Goal: Task Accomplishment & Management: Complete application form

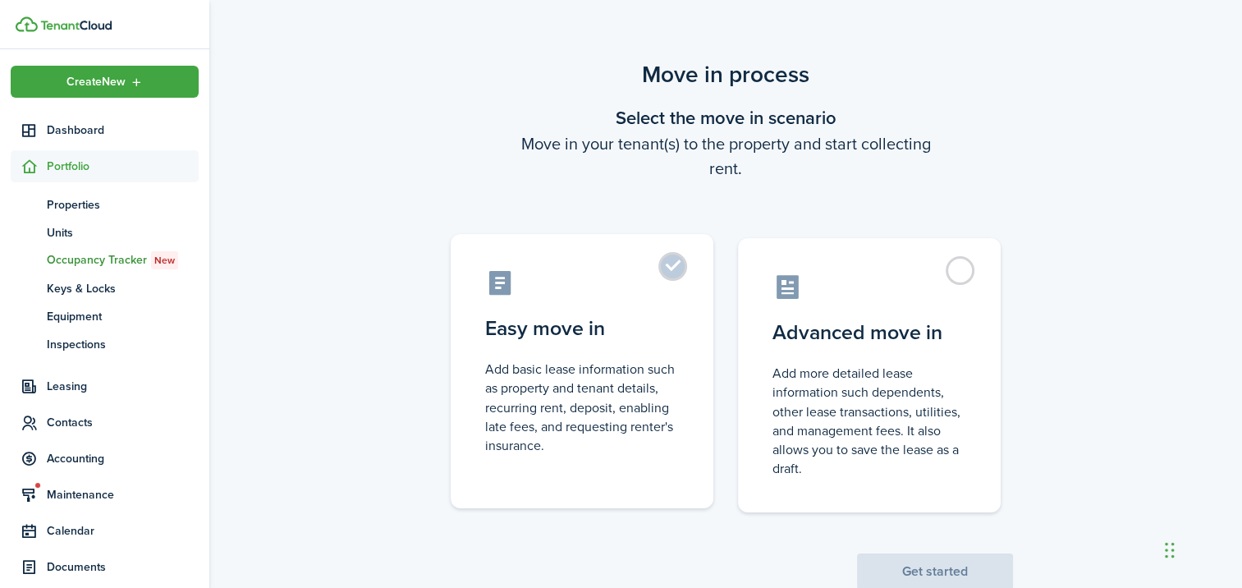
click at [668, 268] on label "Easy move in Add basic lease information such as property and tenant details, r…" at bounding box center [582, 371] width 263 height 274
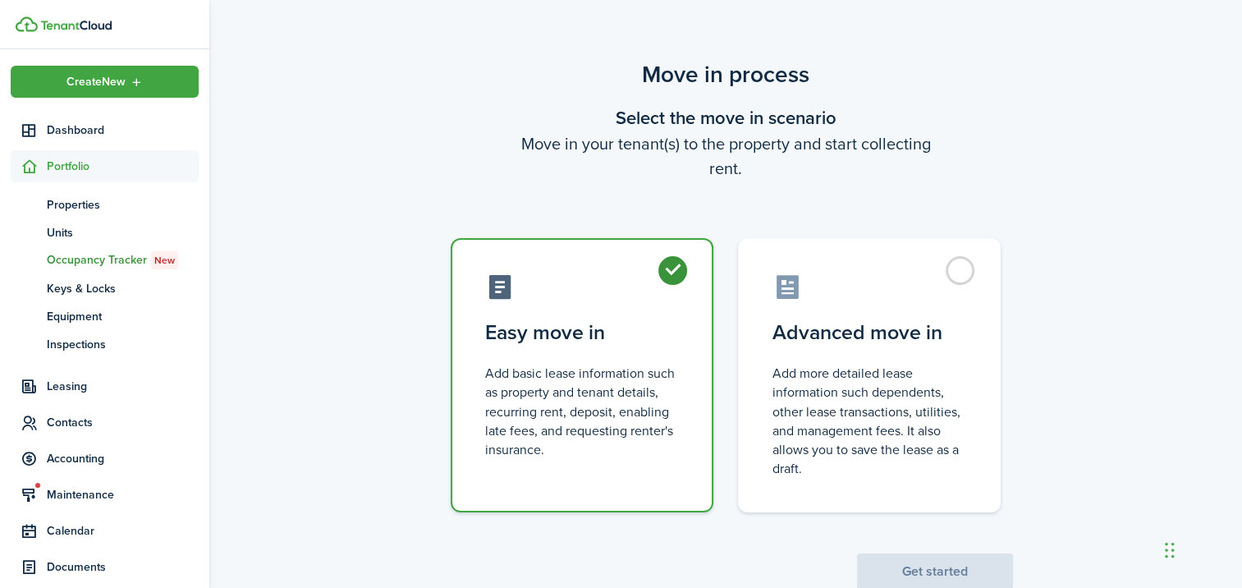
radio input "true"
click at [931, 571] on button "Get started" at bounding box center [935, 571] width 156 height 36
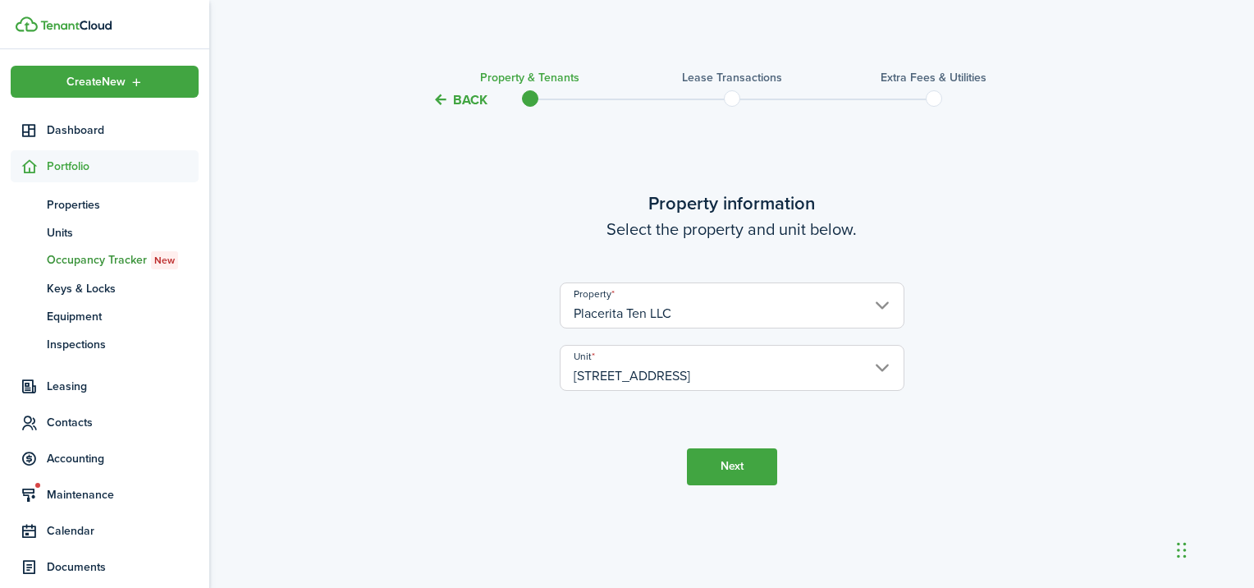
click at [749, 476] on button "Next" at bounding box center [732, 466] width 90 height 37
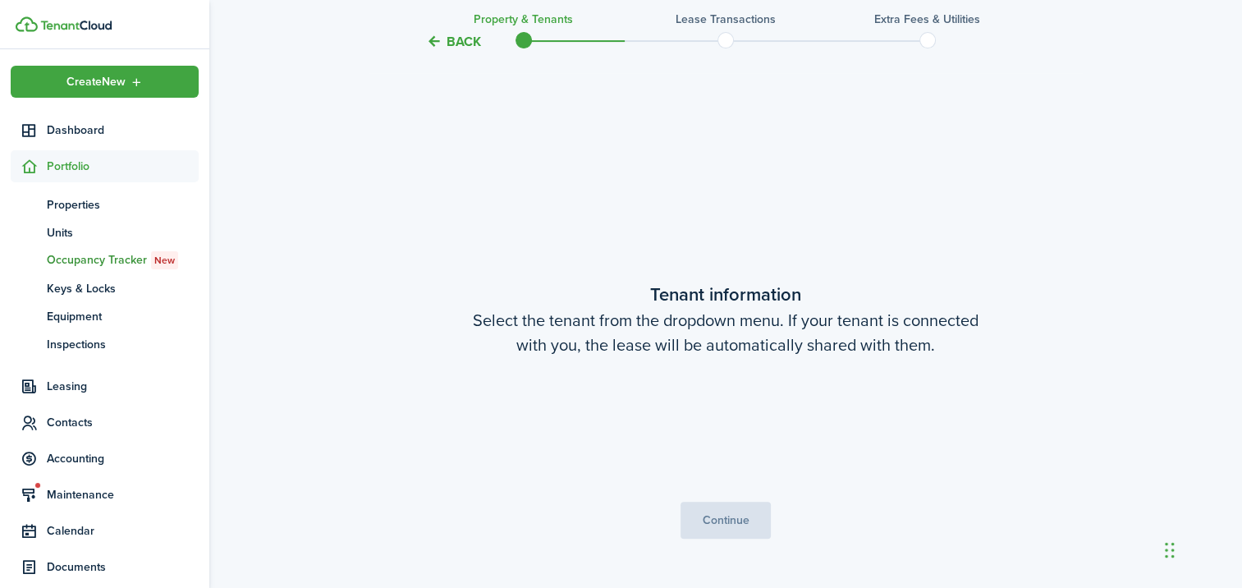
scroll to position [478, 0]
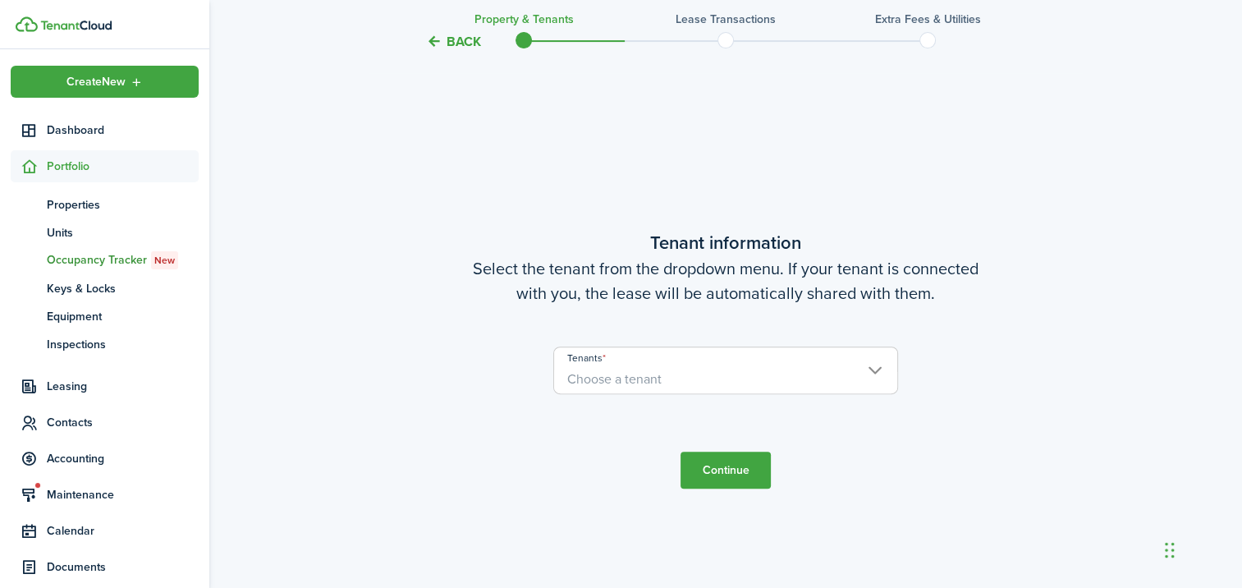
click at [700, 375] on span "Choose a tenant" at bounding box center [725, 379] width 343 height 28
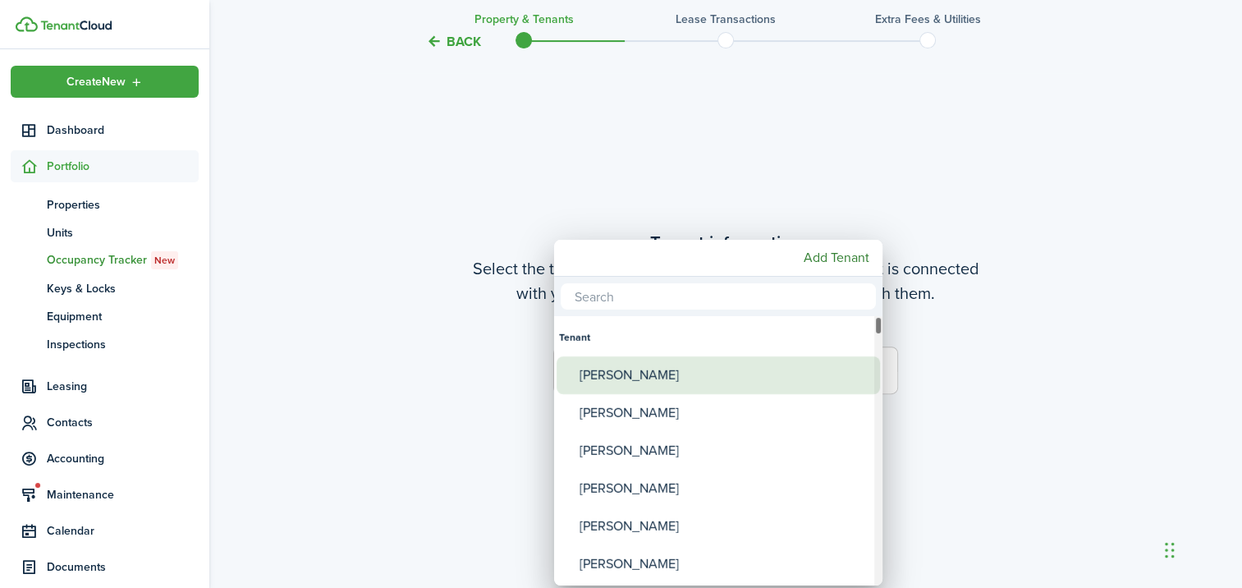
click at [700, 375] on div "[PERSON_NAME]" at bounding box center [725, 375] width 291 height 38
type input "[PERSON_NAME]"
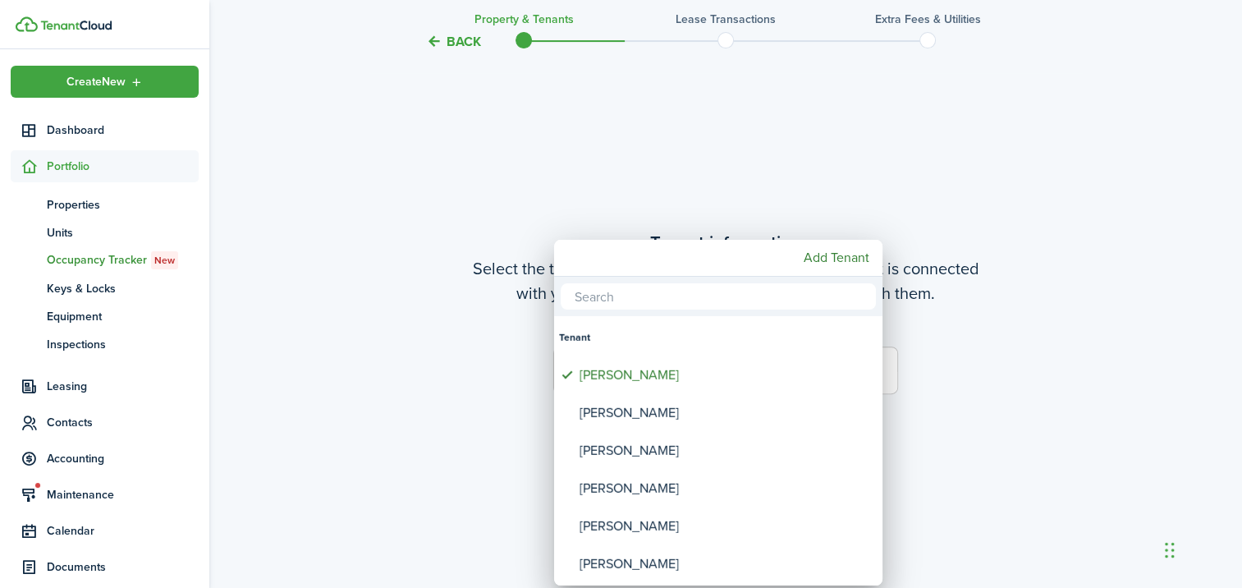
click at [1071, 392] on div at bounding box center [621, 294] width 1505 height 851
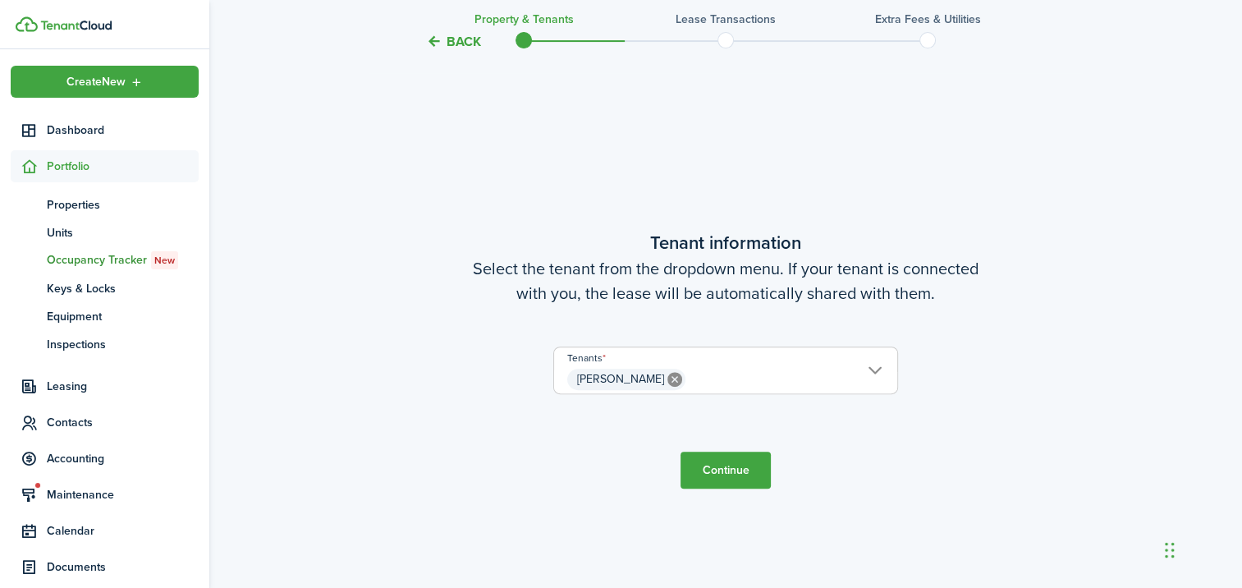
click at [735, 464] on button "Continue" at bounding box center [726, 470] width 90 height 37
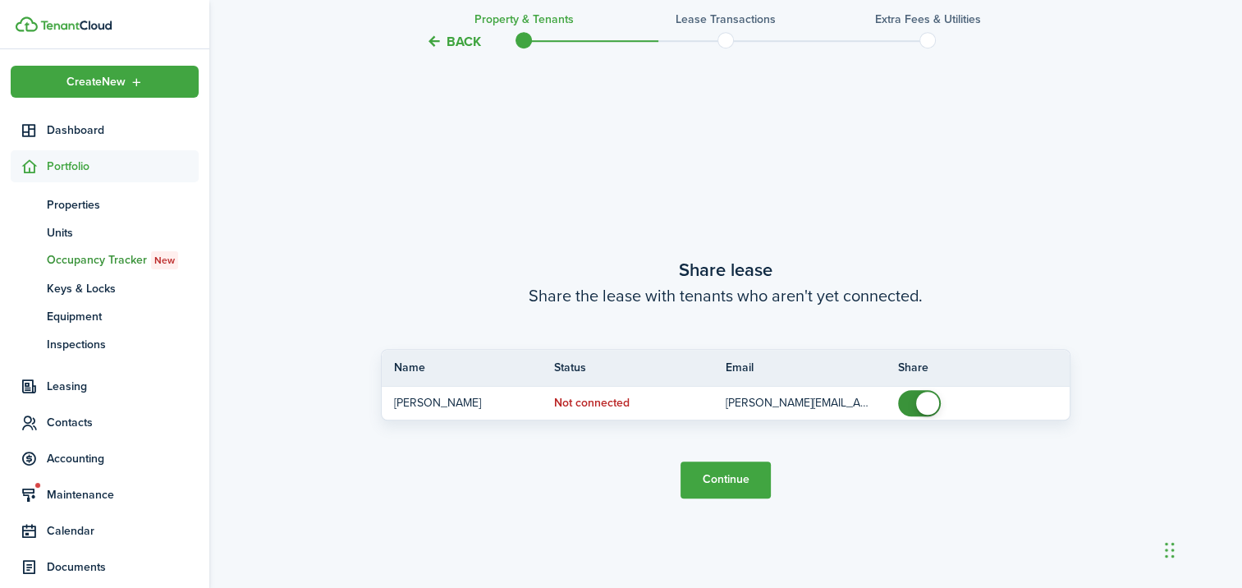
scroll to position [1066, 0]
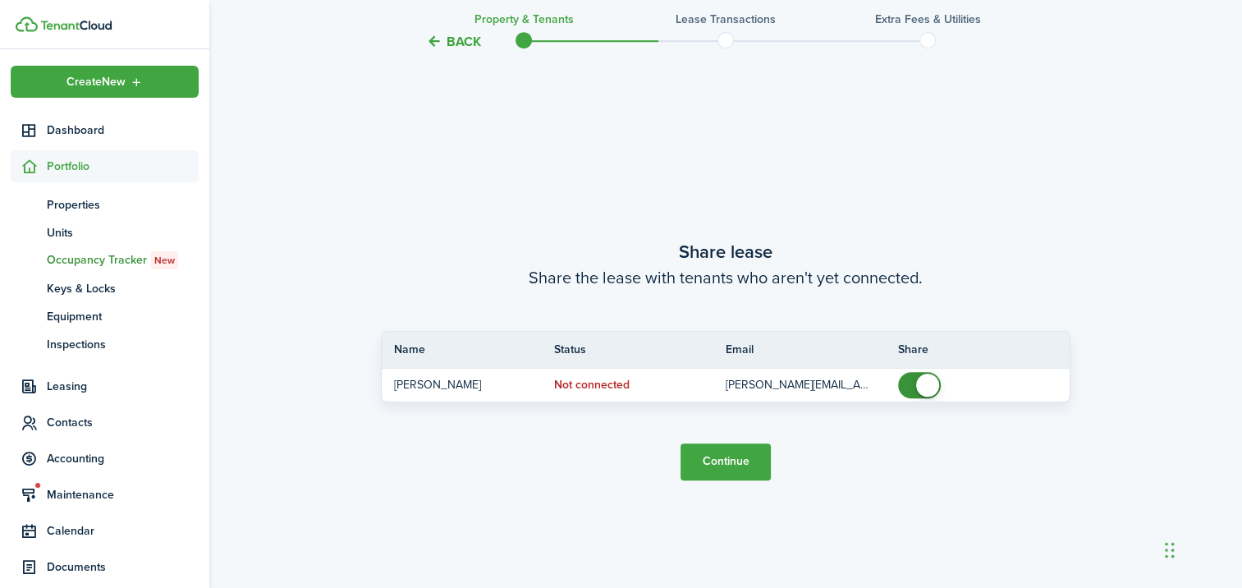
click at [744, 452] on button "Continue" at bounding box center [726, 461] width 90 height 37
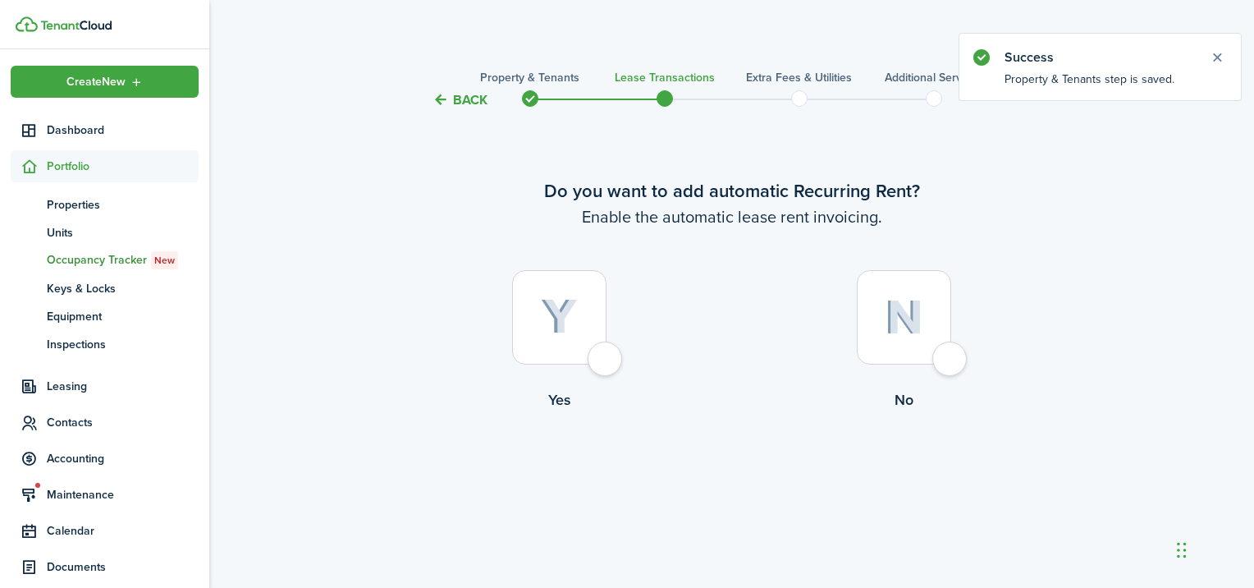
click at [607, 353] on div at bounding box center [559, 317] width 94 height 94
radio input "true"
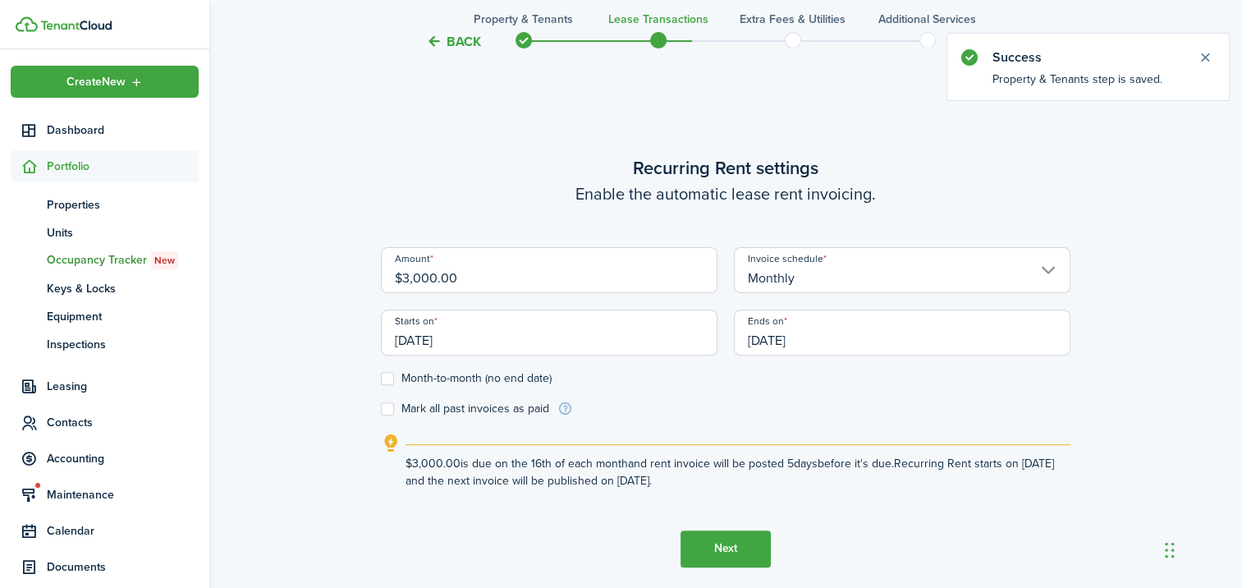
scroll to position [478, 0]
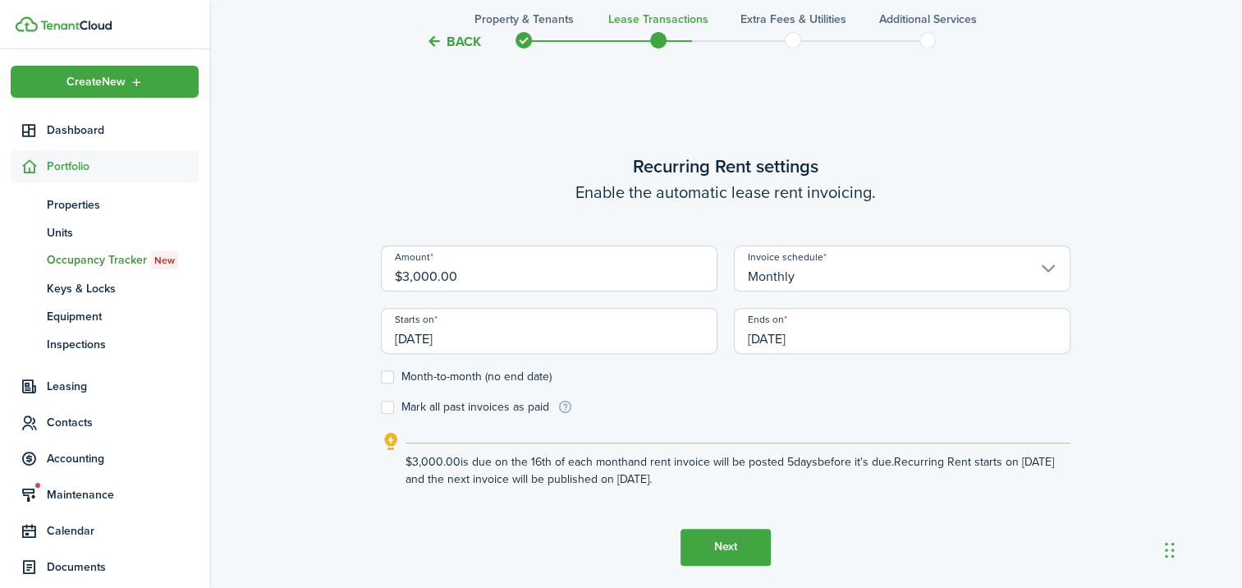
click at [463, 275] on input "$3,000.00" at bounding box center [549, 268] width 337 height 46
click at [488, 340] on input "[DATE]" at bounding box center [549, 331] width 337 height 46
type input "$2,300.00"
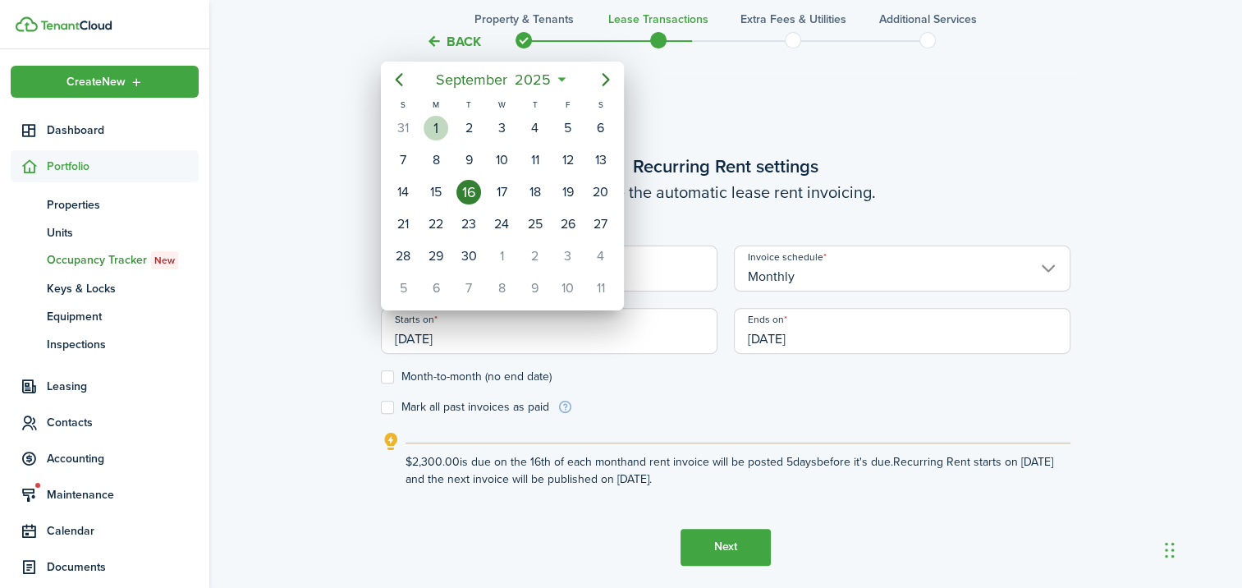
click at [438, 126] on div "1" at bounding box center [436, 128] width 25 height 25
type input "[DATE]"
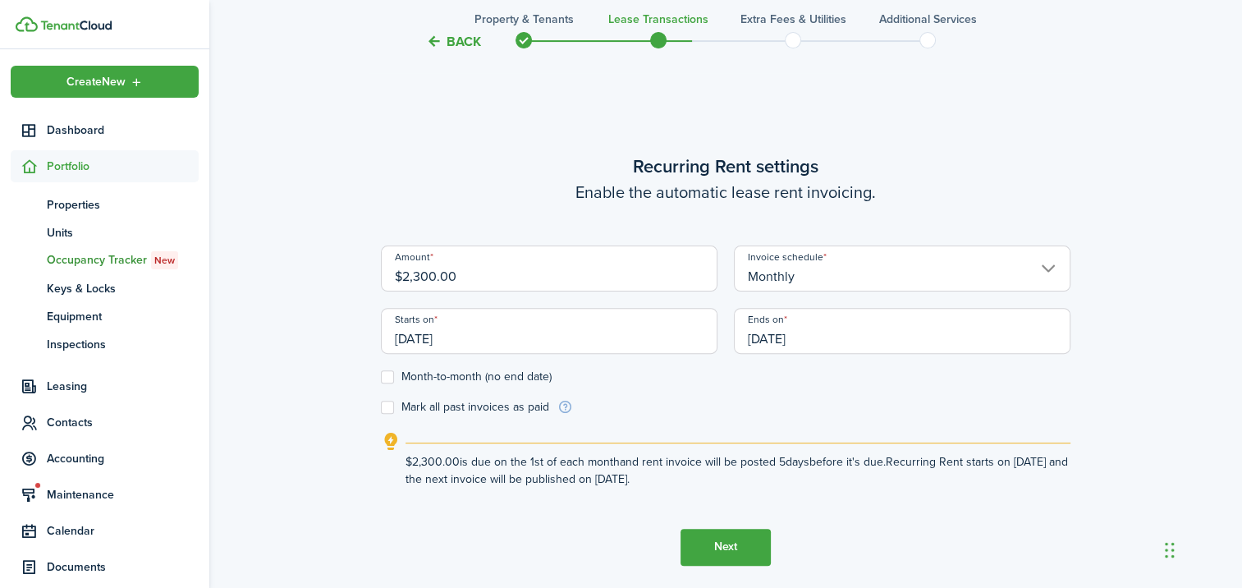
click at [811, 344] on input "[DATE]" at bounding box center [902, 331] width 337 height 46
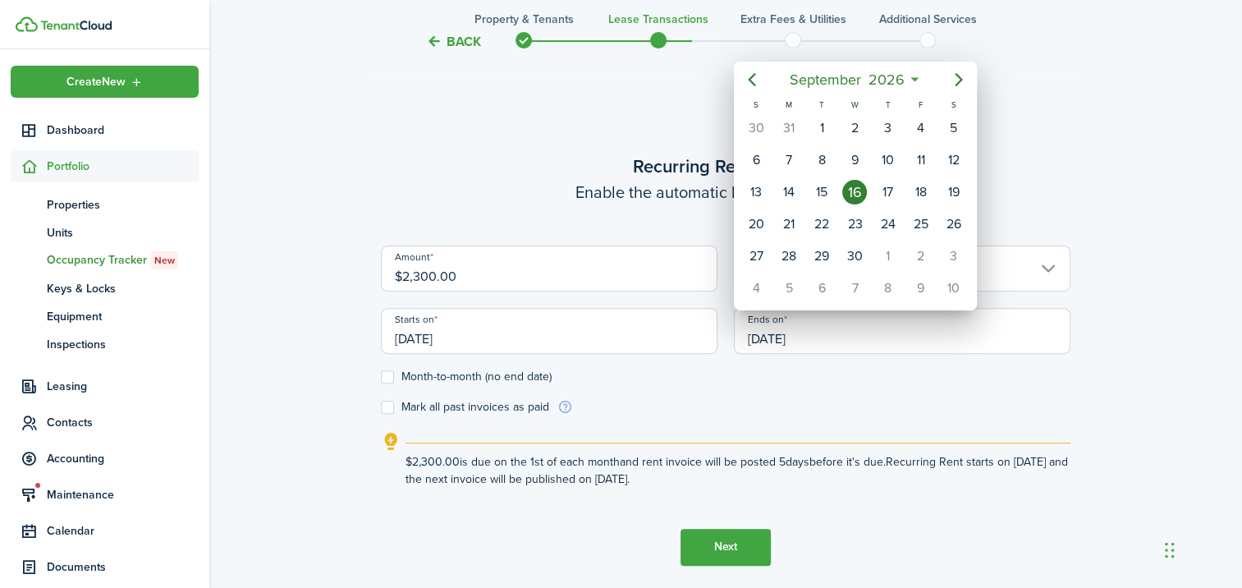
click at [387, 375] on div at bounding box center [621, 294] width 1505 height 851
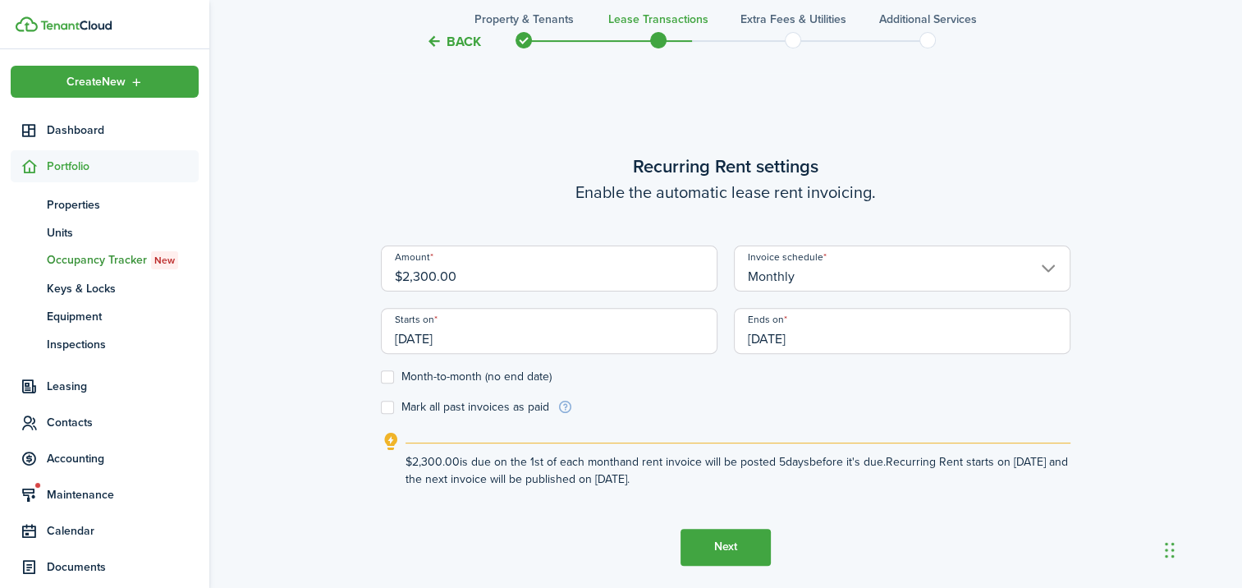
click at [388, 378] on label "Month-to-month (no end date)" at bounding box center [466, 376] width 171 height 13
click at [381, 377] on input "Month-to-month (no end date)" at bounding box center [380, 376] width 1 height 1
checkbox input "true"
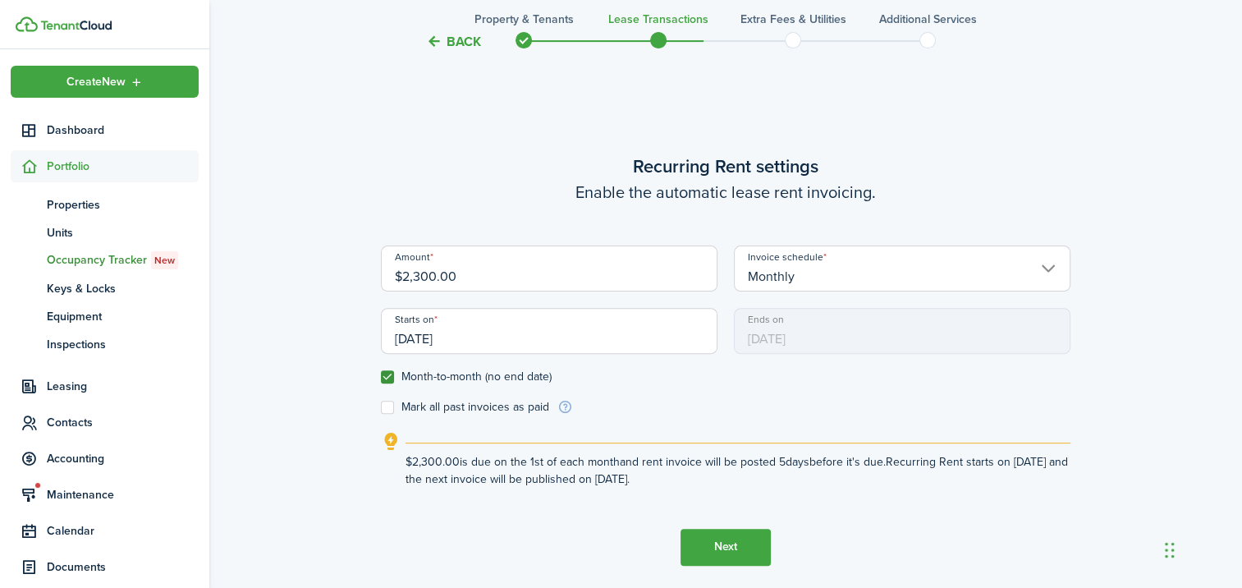
click at [389, 408] on label "Mark all past invoices as paid" at bounding box center [465, 407] width 168 height 13
click at [381, 407] on input "Mark all past invoices as paid" at bounding box center [380, 406] width 1 height 1
checkbox input "true"
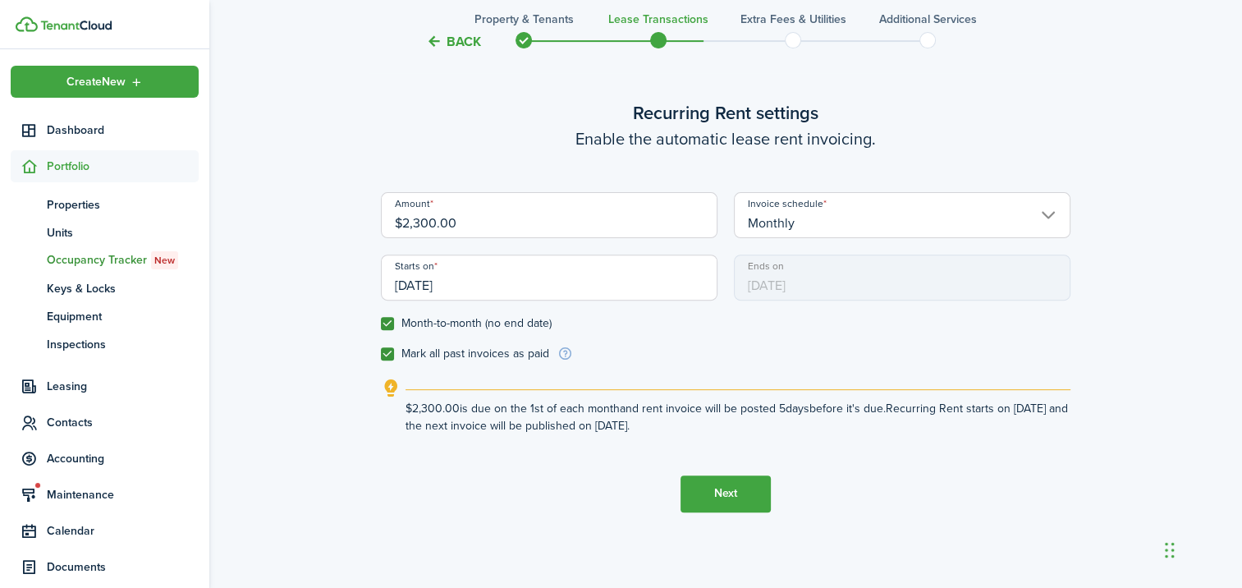
scroll to position [588, 0]
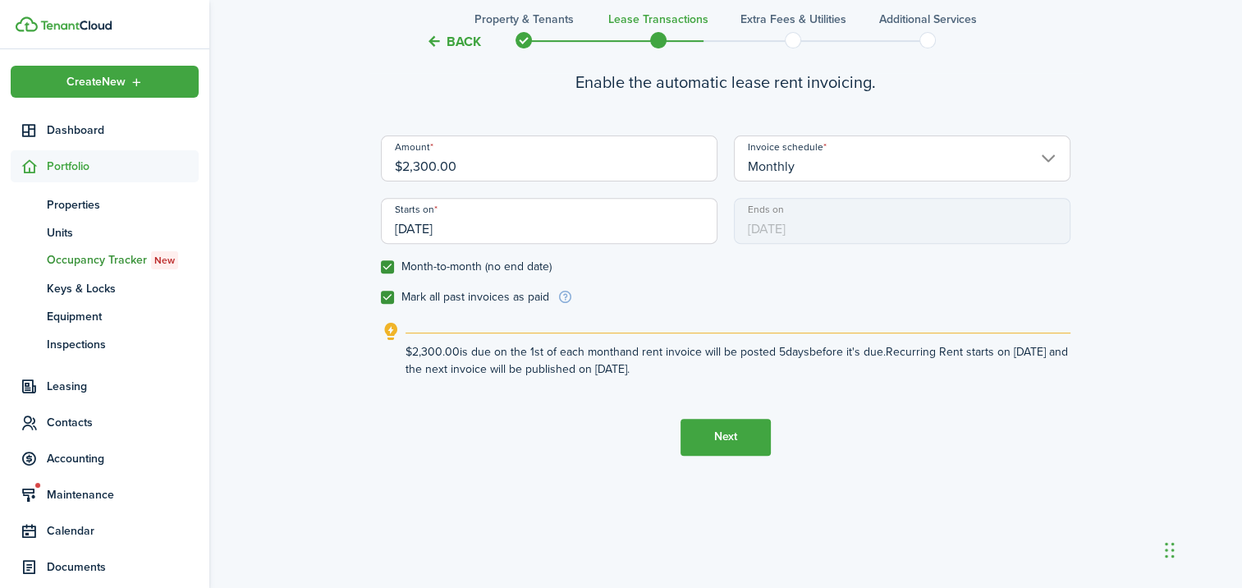
click at [713, 429] on button "Next" at bounding box center [726, 437] width 90 height 37
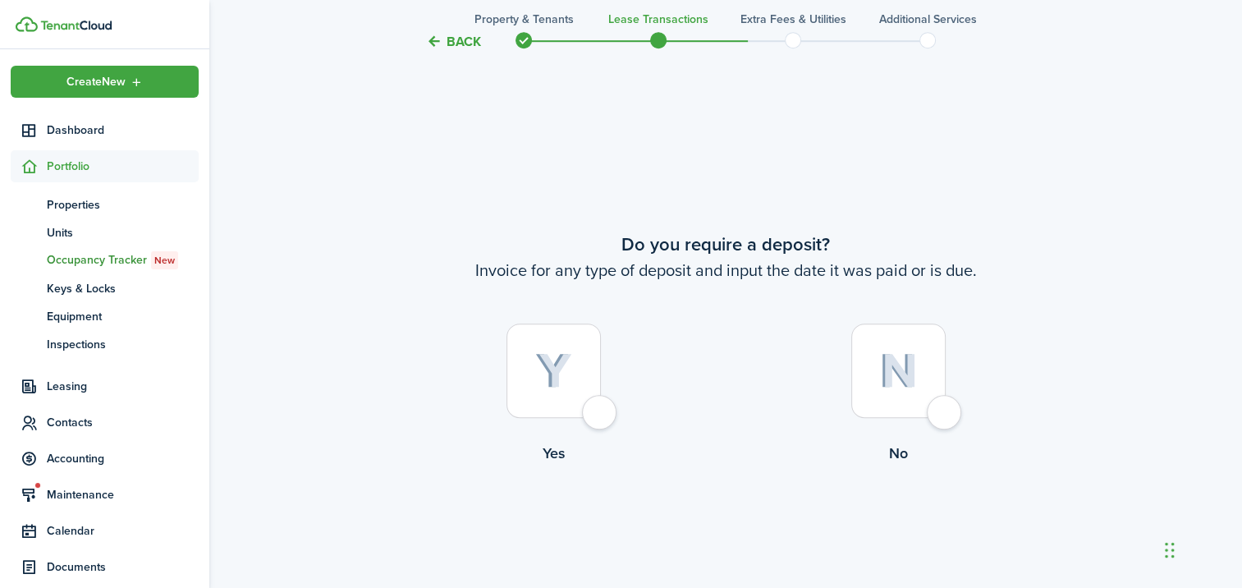
scroll to position [1066, 0]
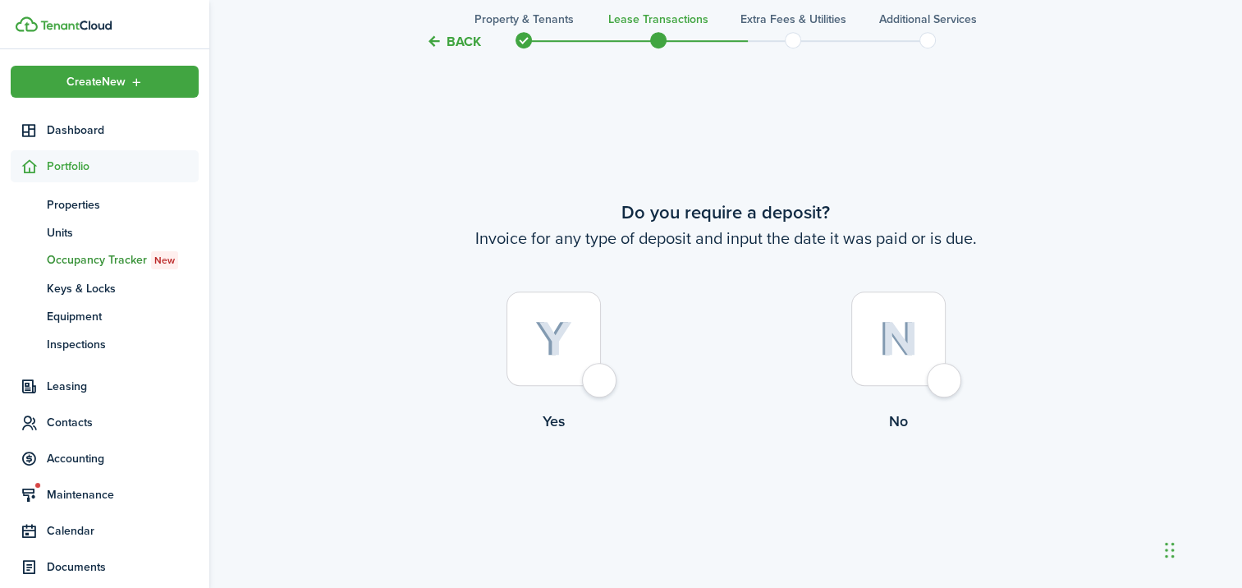
click at [941, 374] on div at bounding box center [898, 338] width 94 height 94
radio input "true"
click at [719, 502] on button "Continue" at bounding box center [726, 500] width 90 height 37
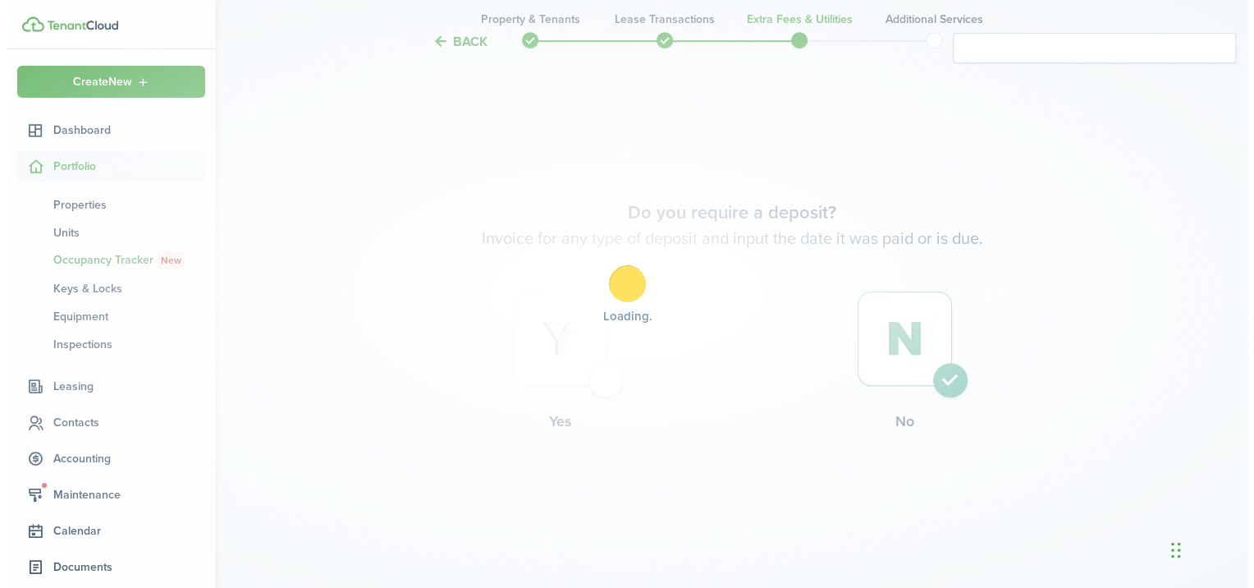
scroll to position [0, 0]
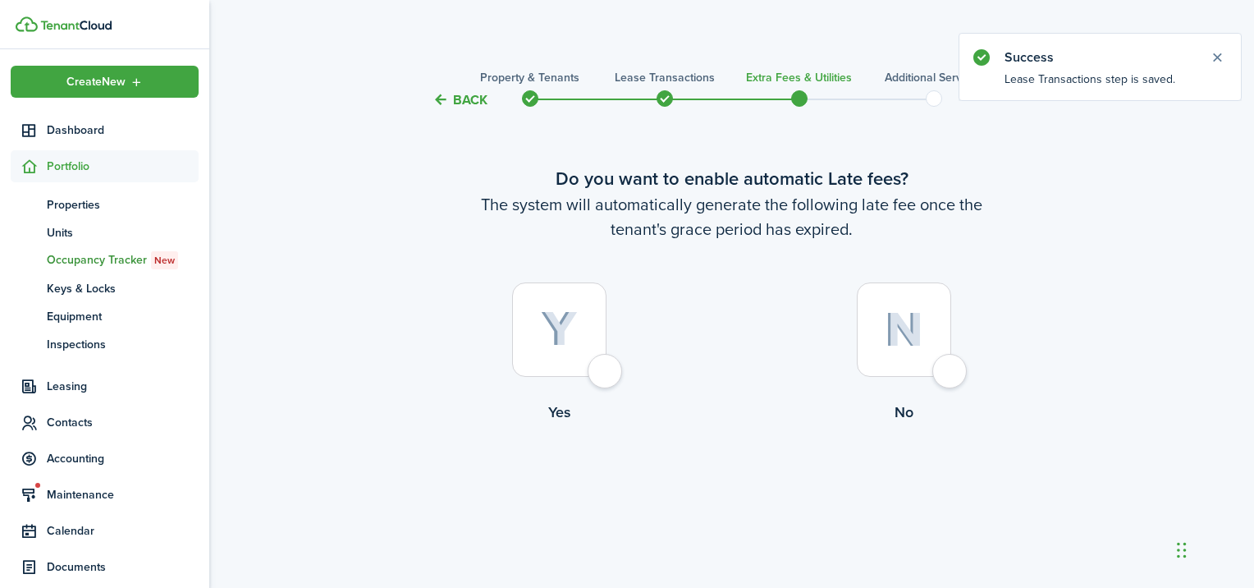
click at [952, 368] on div at bounding box center [904, 329] width 94 height 94
radio input "true"
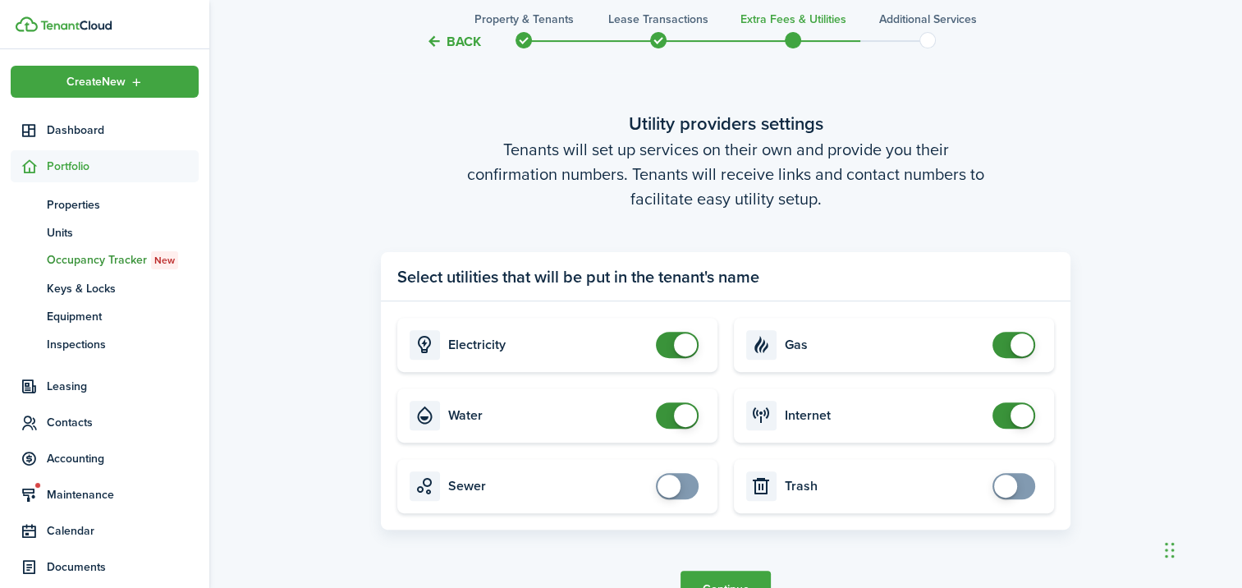
scroll to position [588, 0]
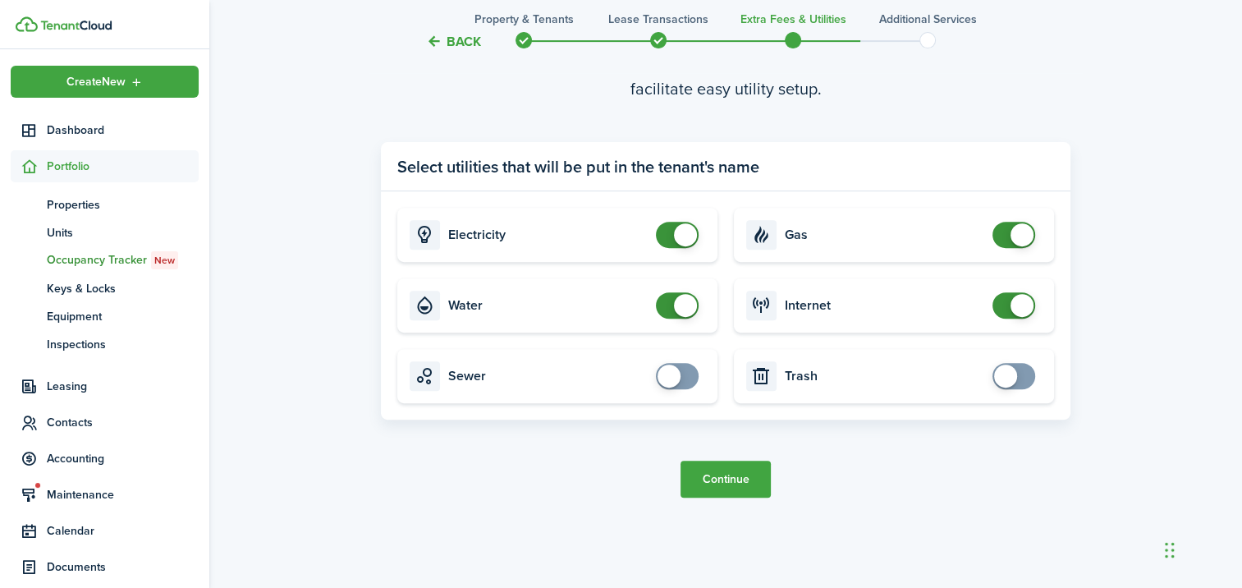
checkbox input "true"
click at [1010, 373] on span at bounding box center [1005, 376] width 23 height 23
click at [745, 473] on button "Continue" at bounding box center [726, 479] width 90 height 37
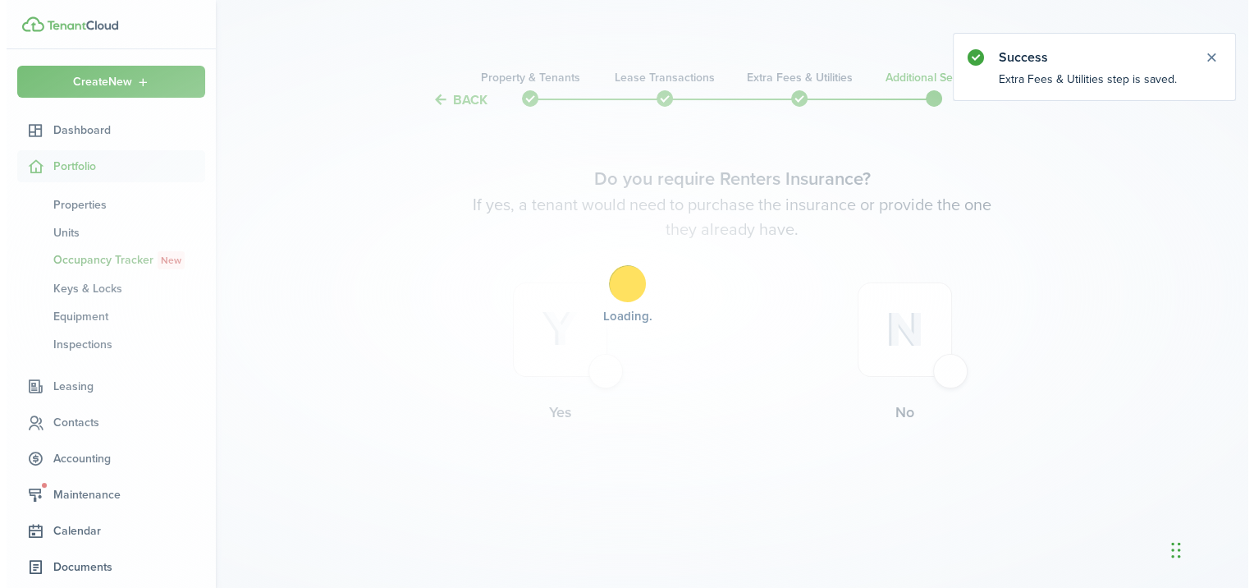
scroll to position [0, 0]
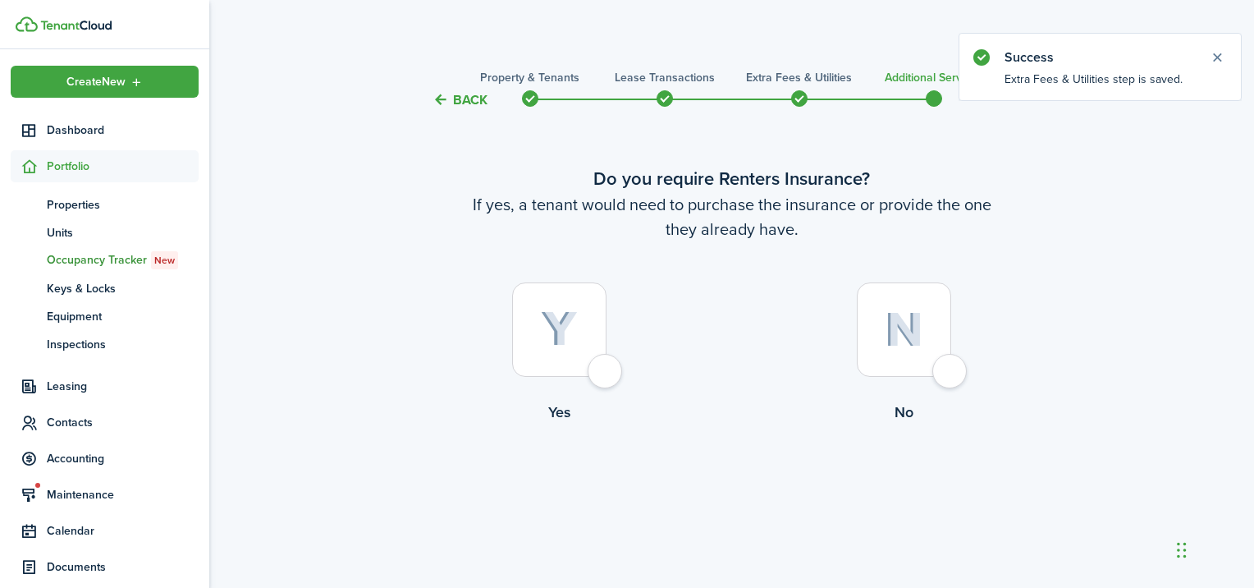
click at [607, 372] on div at bounding box center [559, 329] width 94 height 94
radio input "true"
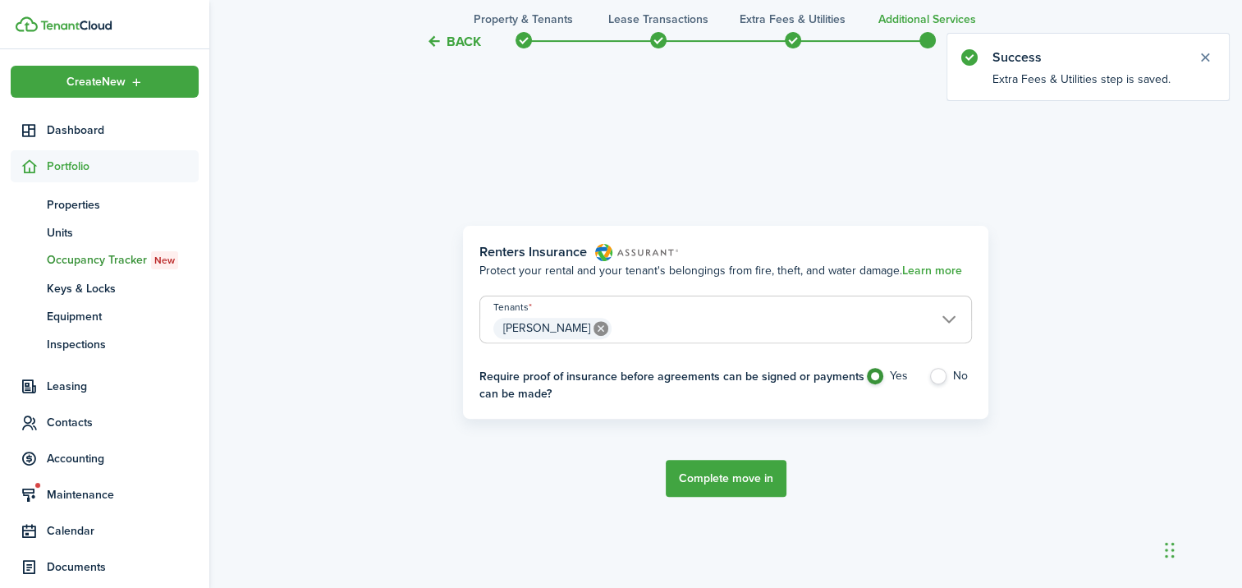
scroll to position [478, 0]
click at [759, 476] on button "Complete move in" at bounding box center [726, 475] width 121 height 37
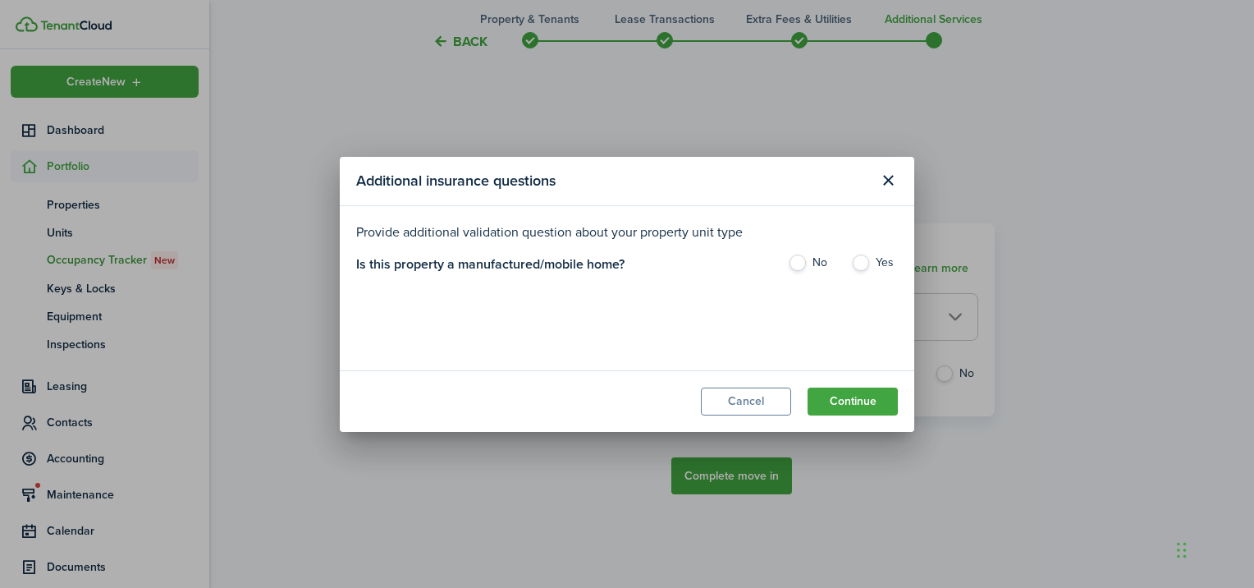
click at [803, 259] on label "No" at bounding box center [811, 267] width 47 height 25
radio input "true"
click at [859, 397] on button "Continue" at bounding box center [853, 402] width 90 height 28
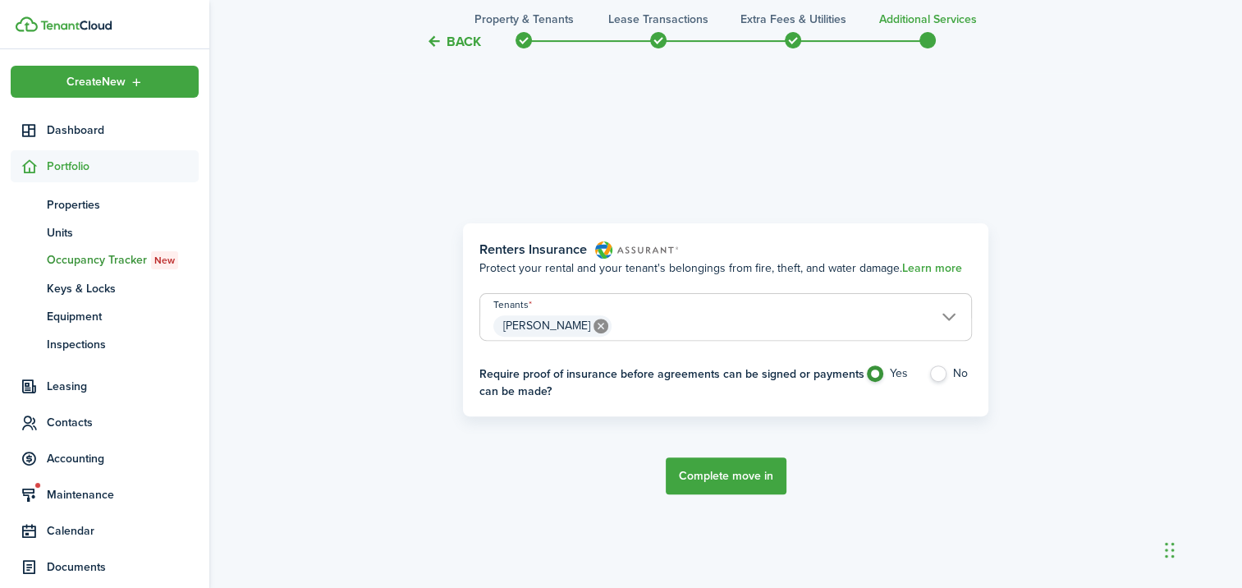
click at [705, 468] on button "Complete move in" at bounding box center [726, 475] width 121 height 37
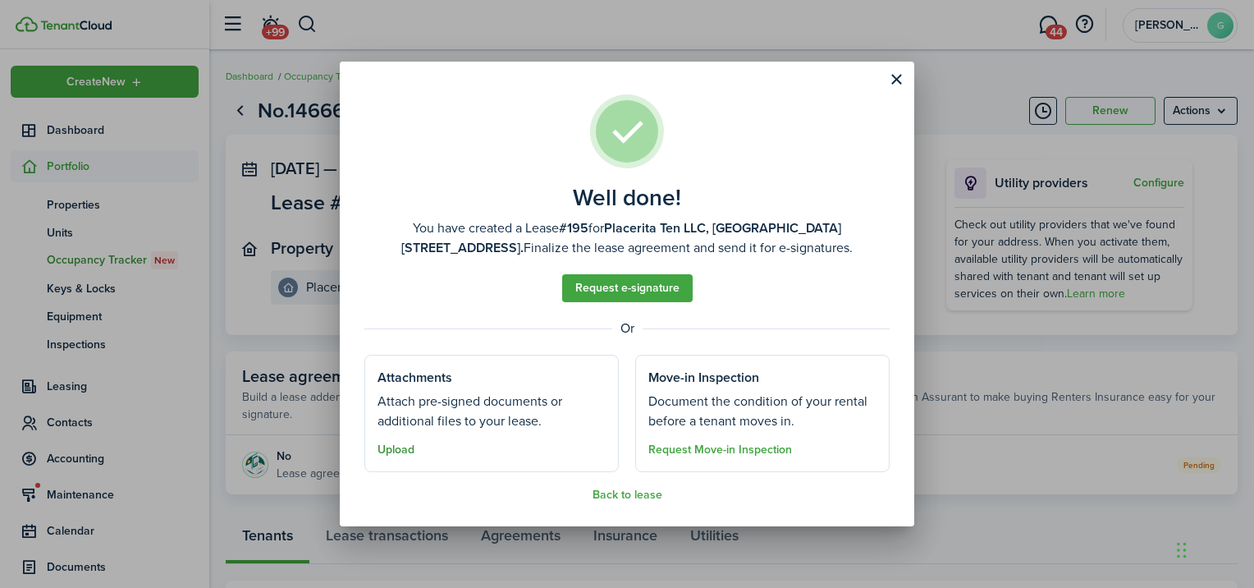
click at [385, 452] on button "Upload" at bounding box center [396, 449] width 37 height 13
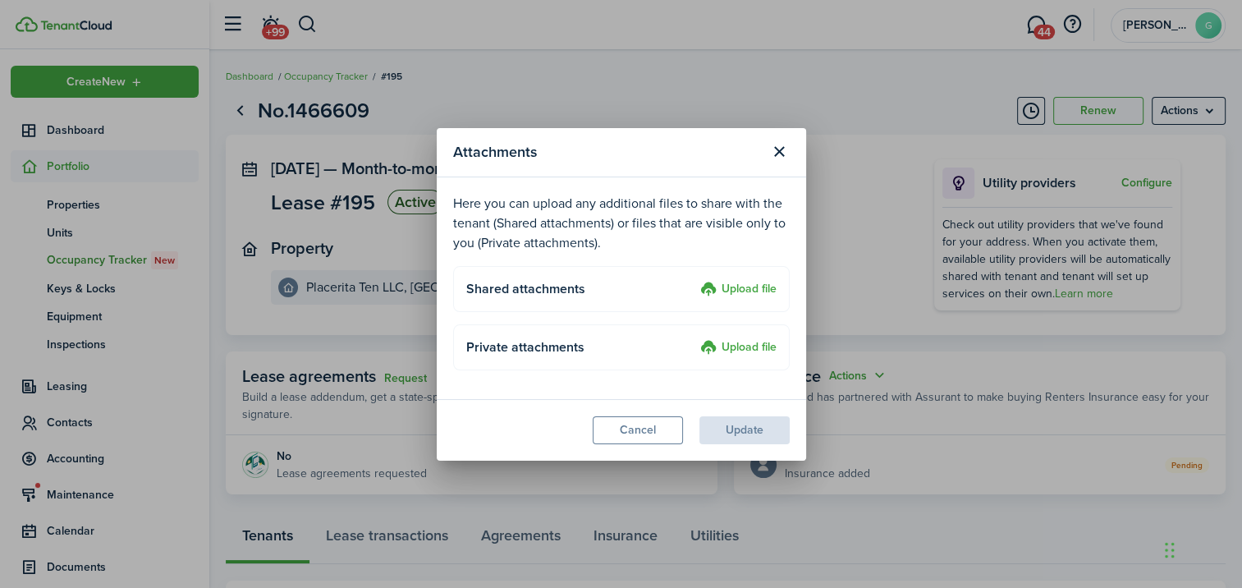
click at [755, 290] on label "Upload file" at bounding box center [738, 290] width 76 height 20
click at [695, 280] on input "Upload file" at bounding box center [695, 280] width 0 height 0
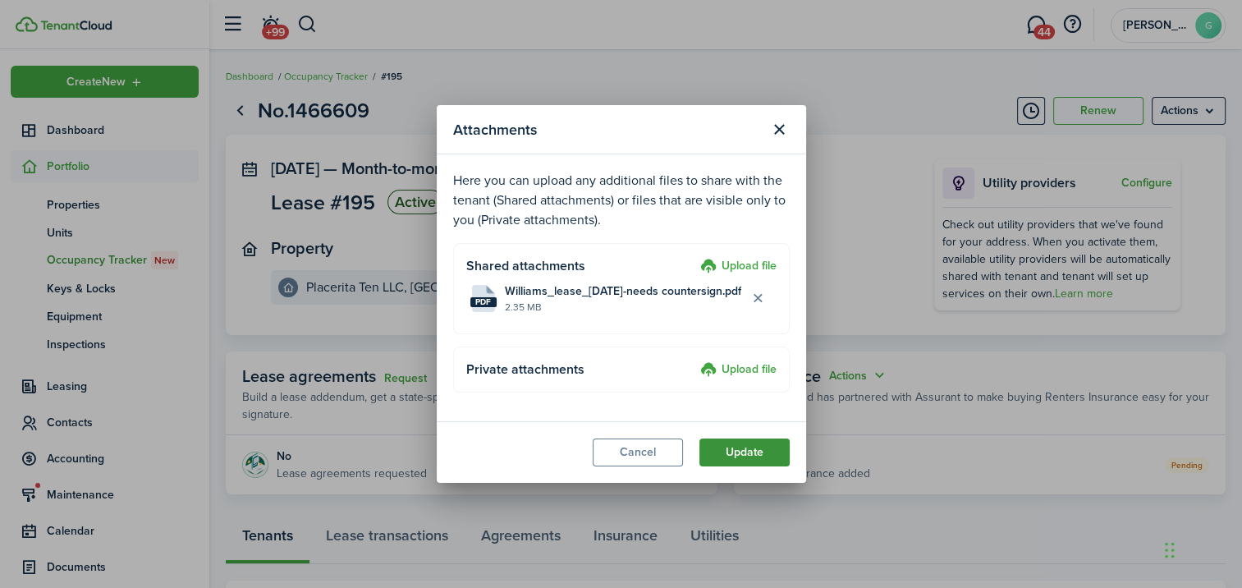
click at [727, 449] on button "Update" at bounding box center [744, 452] width 90 height 28
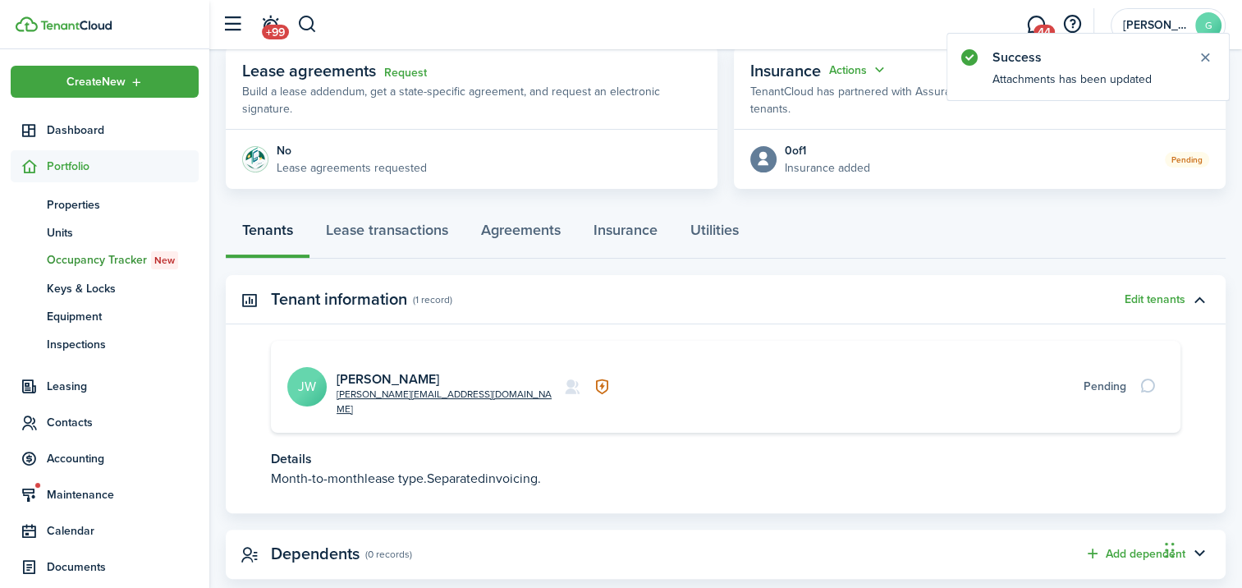
scroll to position [321, 0]
